Goal: Find specific page/section: Find specific page/section

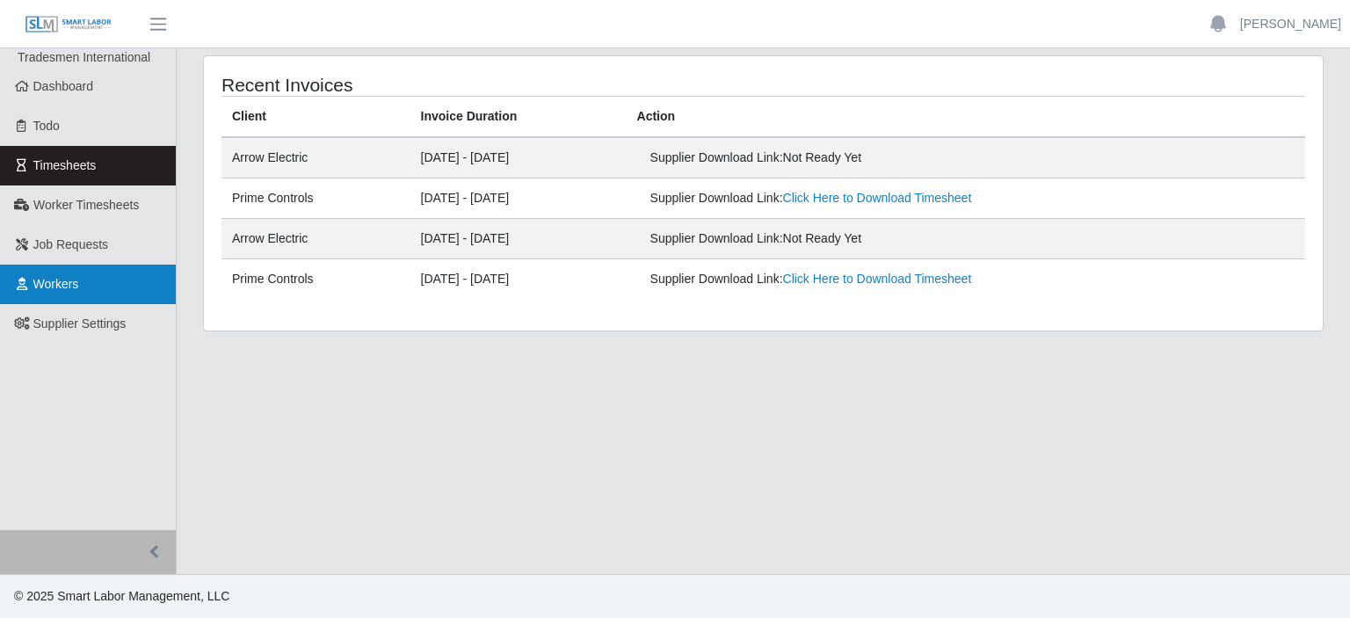
click at [102, 276] on link "Workers" at bounding box center [88, 285] width 176 height 40
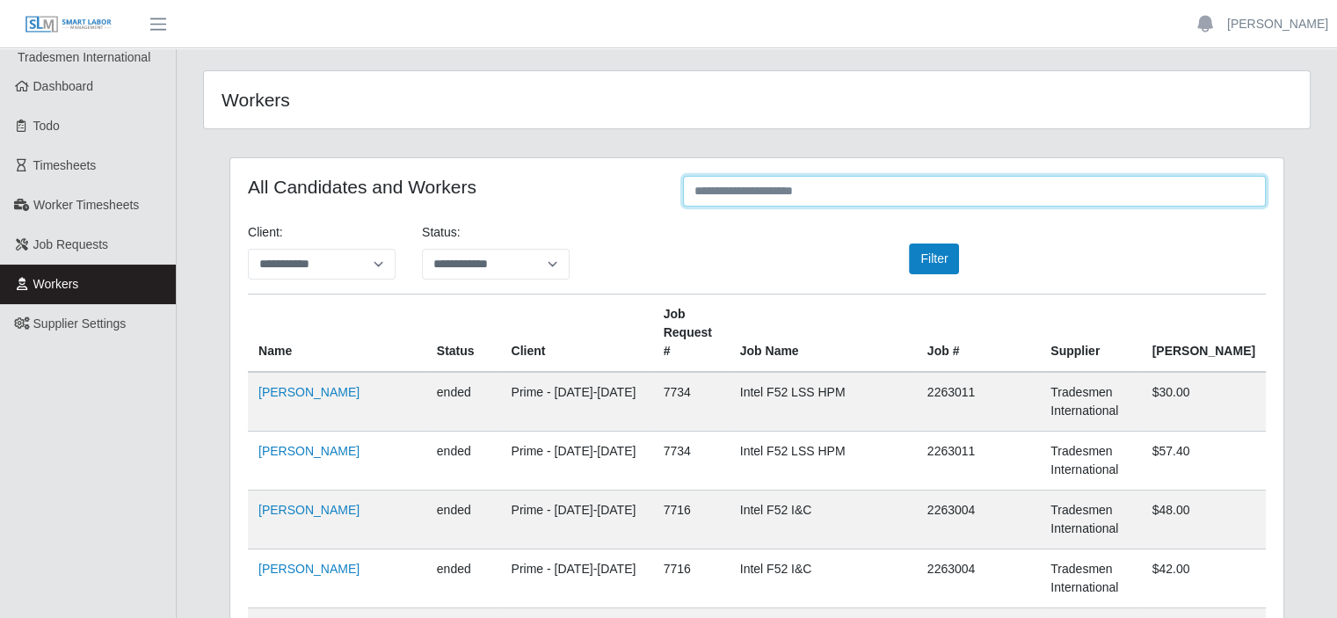
click at [757, 182] on input "text" at bounding box center [974, 191] width 583 height 31
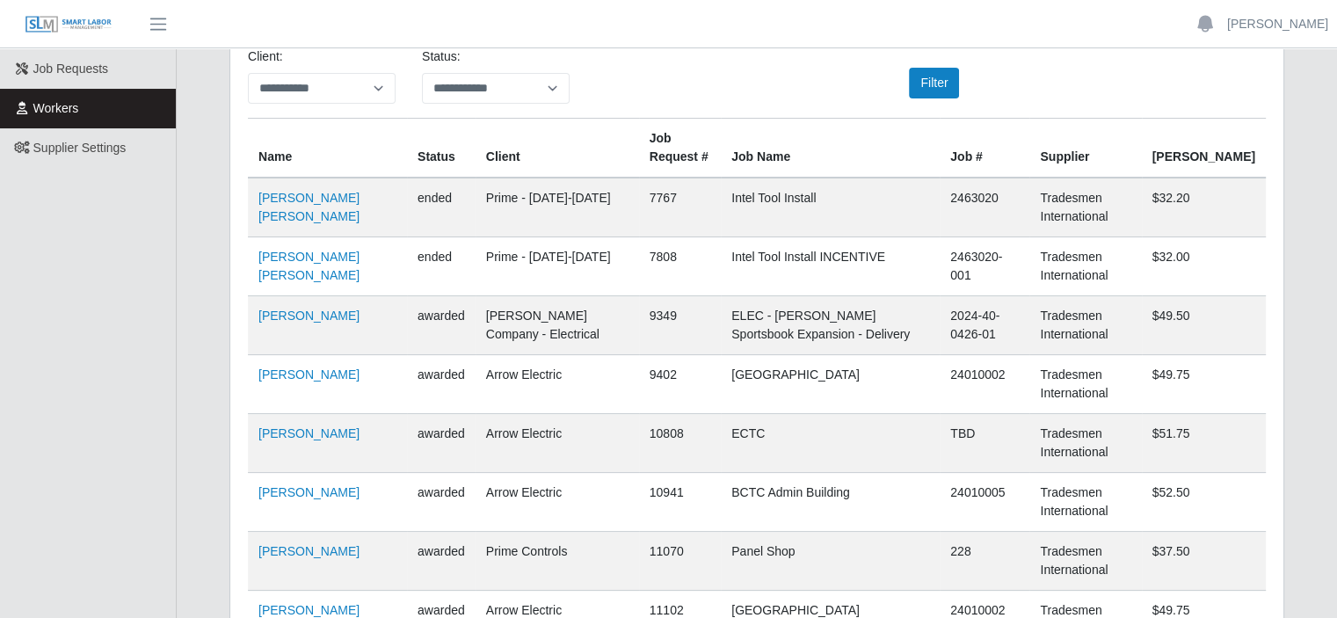
scroll to position [264, 0]
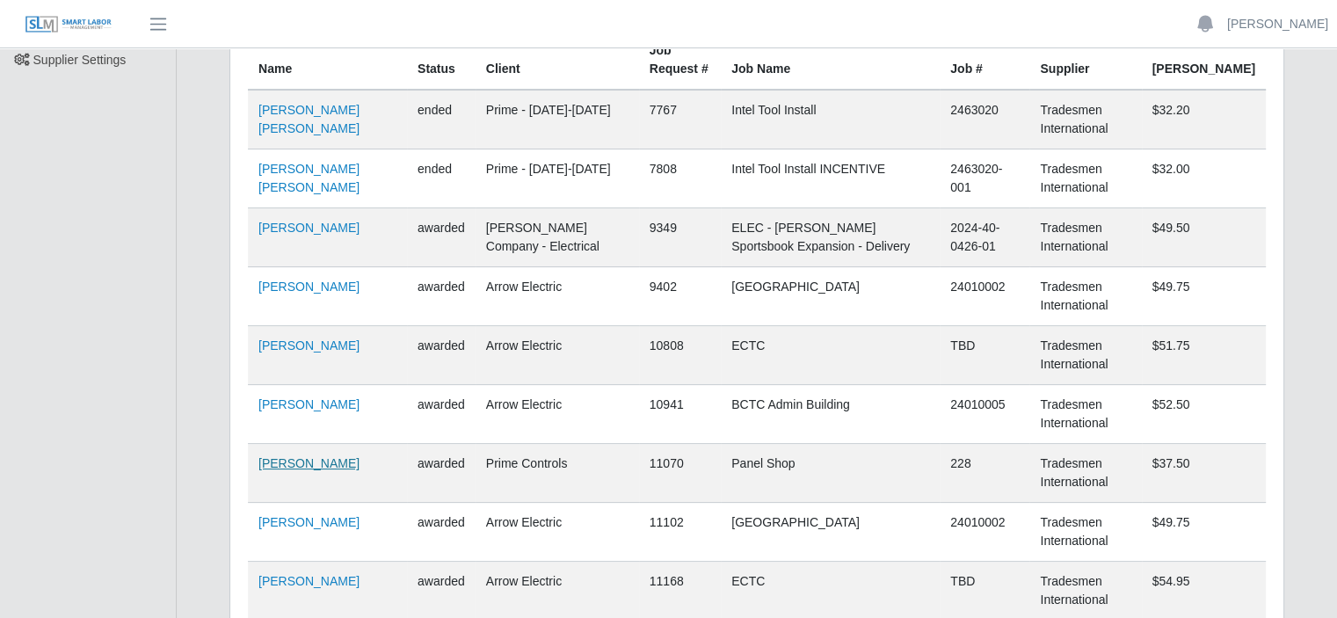
type input "*****"
click at [313, 462] on link "Brian Murski" at bounding box center [308, 463] width 101 height 14
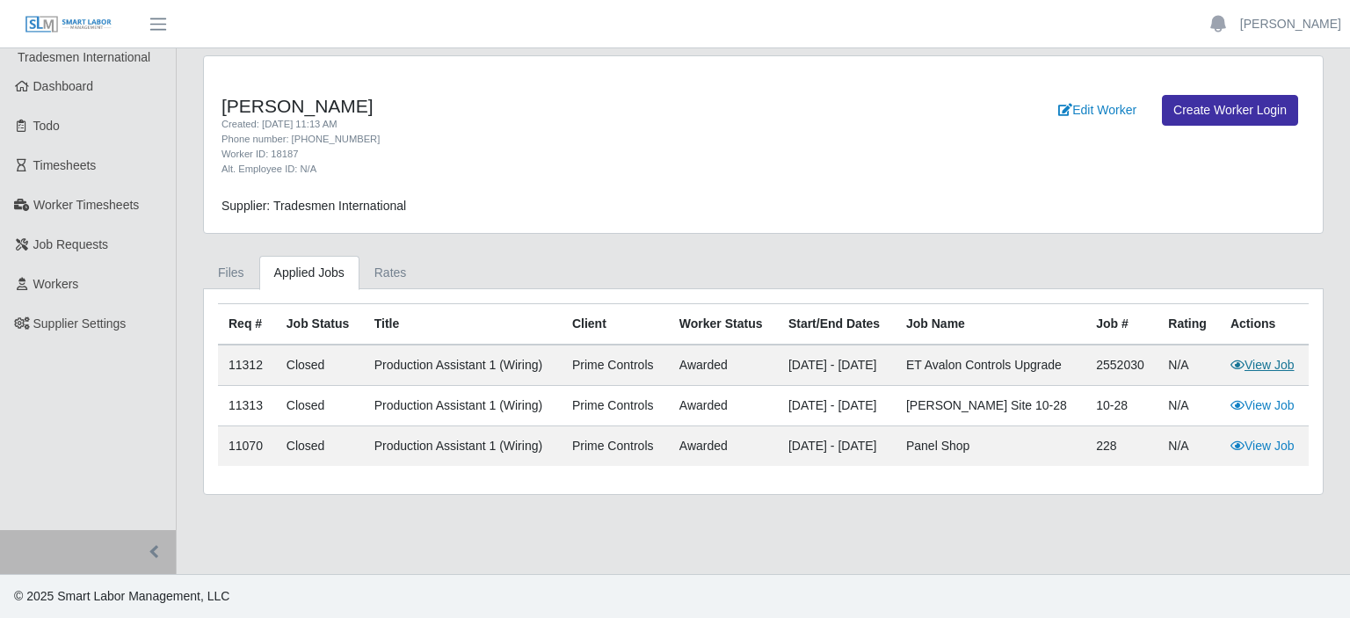
click at [1285, 362] on link "View Job" at bounding box center [1263, 365] width 64 height 14
click at [1265, 446] on link "View Job" at bounding box center [1263, 446] width 64 height 14
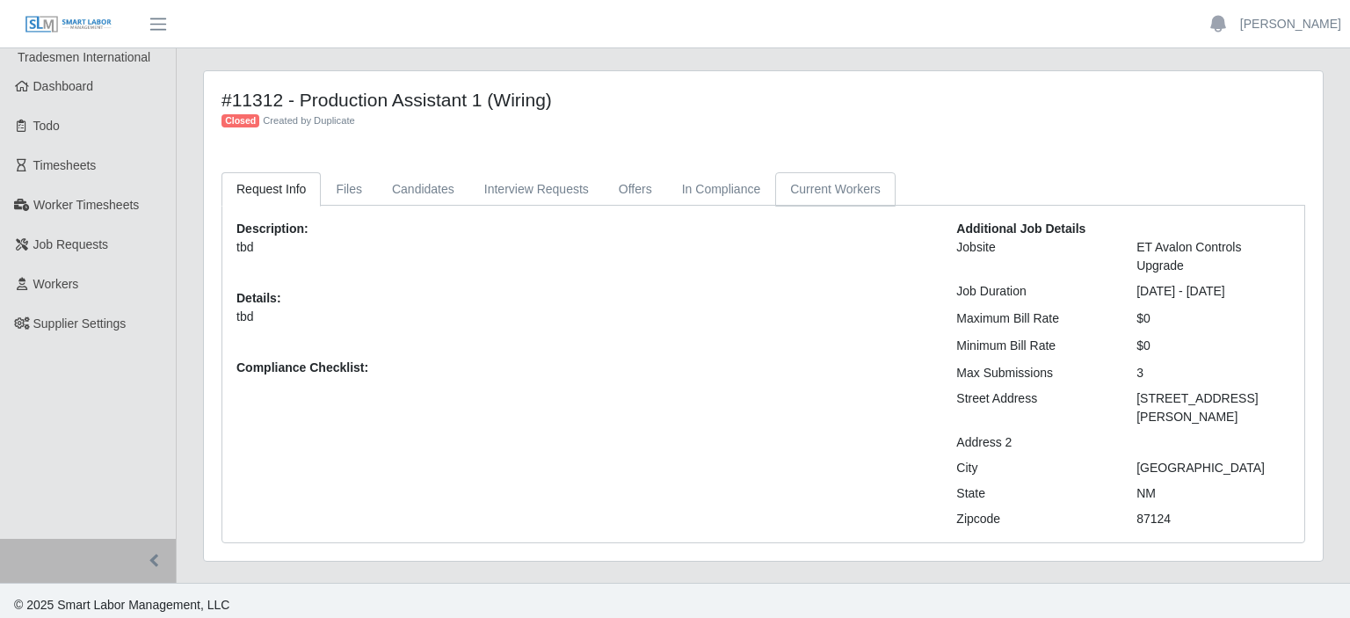
click at [780, 189] on link "Current Workers" at bounding box center [835, 189] width 120 height 34
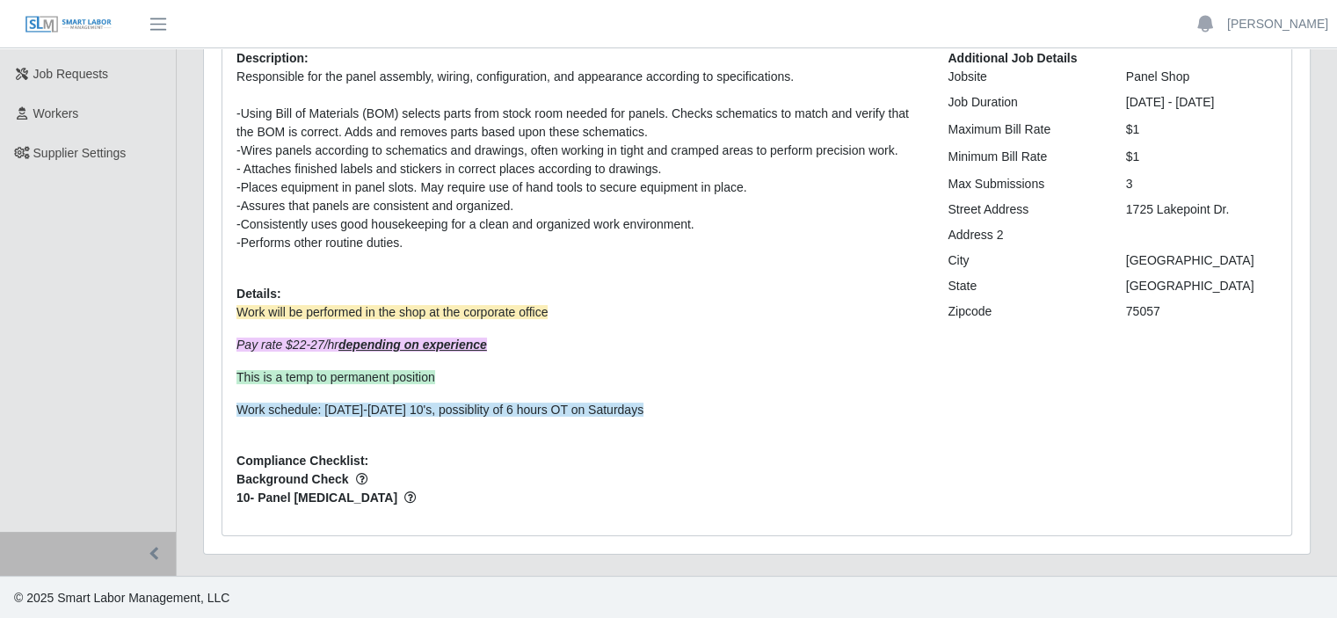
scroll to position [83, 0]
